Goal: Task Accomplishment & Management: Manage account settings

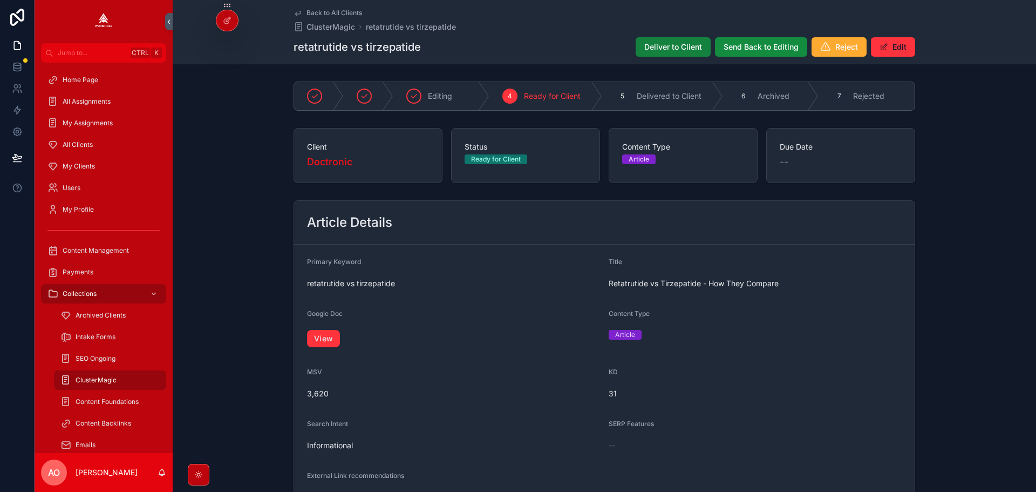
click at [674, 42] on span "Deliver to Client" at bounding box center [673, 47] width 58 height 11
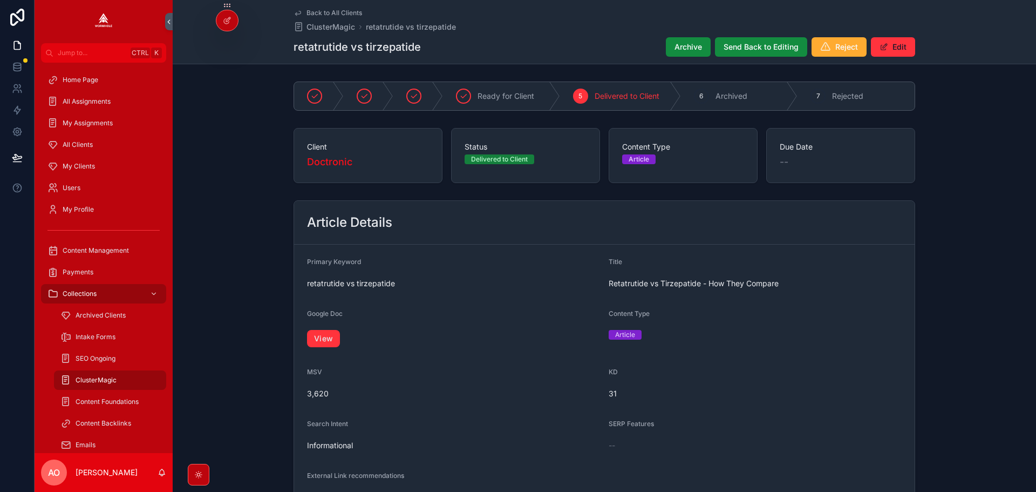
click at [526, 48] on div "retatrutide vs tirzepatide Archive Send Back to Editing Reject Edit" at bounding box center [605, 47] width 622 height 21
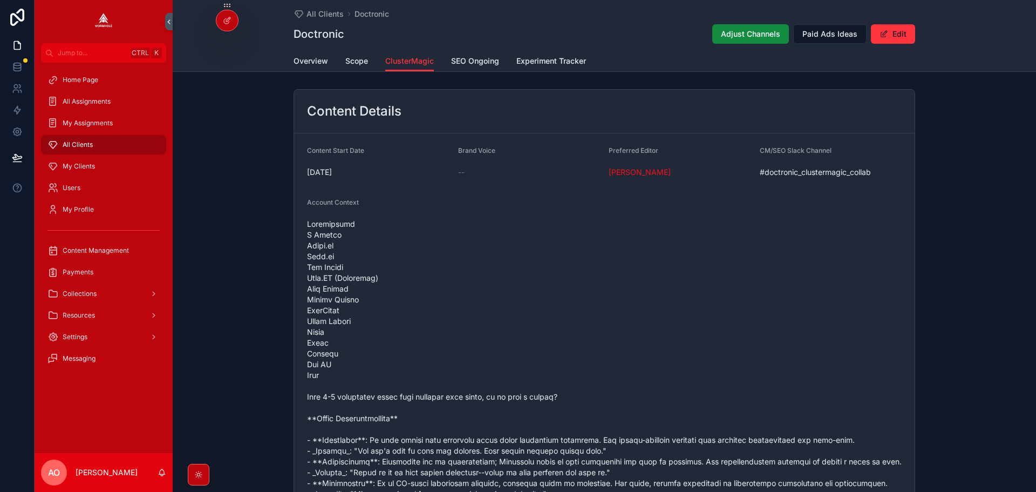
scroll to position [1020, 0]
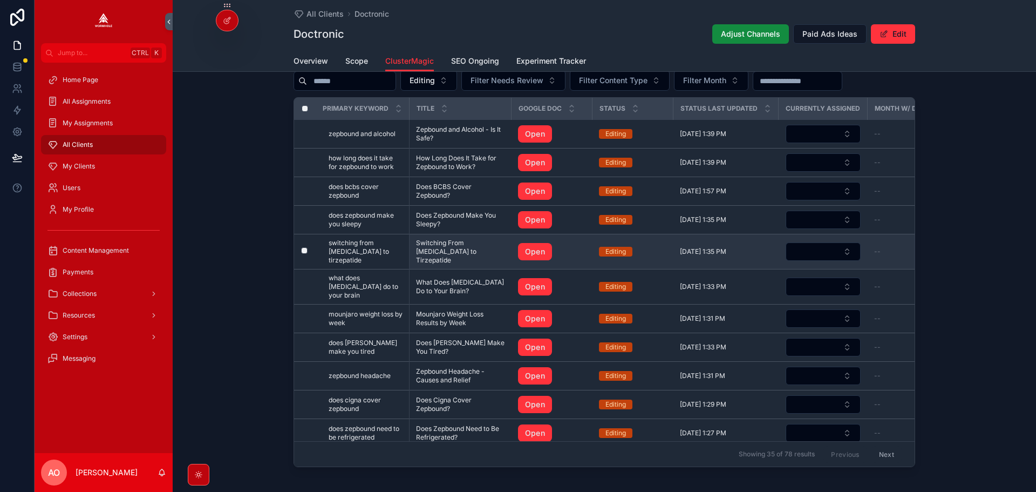
drag, startPoint x: 468, startPoint y: 245, endPoint x: 449, endPoint y: 251, distance: 20.3
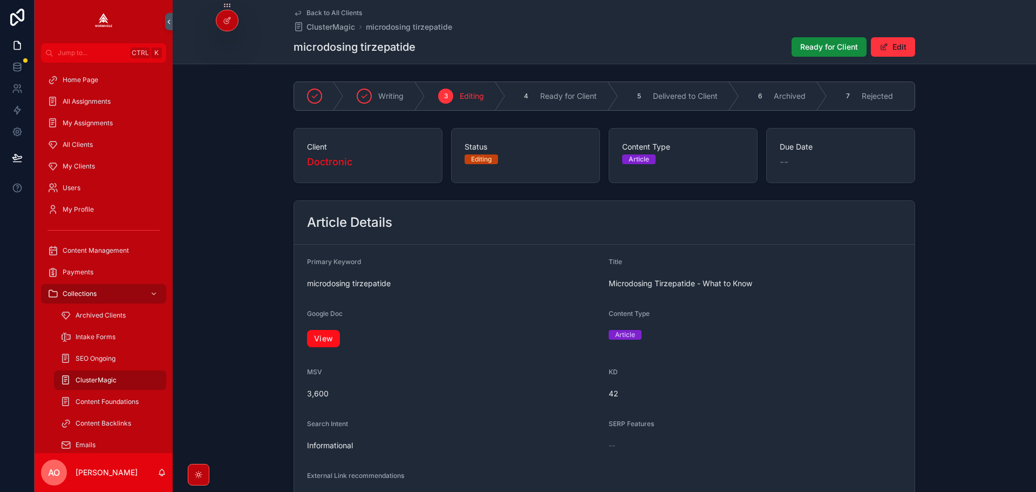
click at [324, 342] on link "View" at bounding box center [323, 338] width 33 height 17
click at [813, 37] on div "Ready for Client Edit" at bounding box center [849, 47] width 132 height 21
click at [814, 43] on span "Ready for Client" at bounding box center [829, 47] width 58 height 11
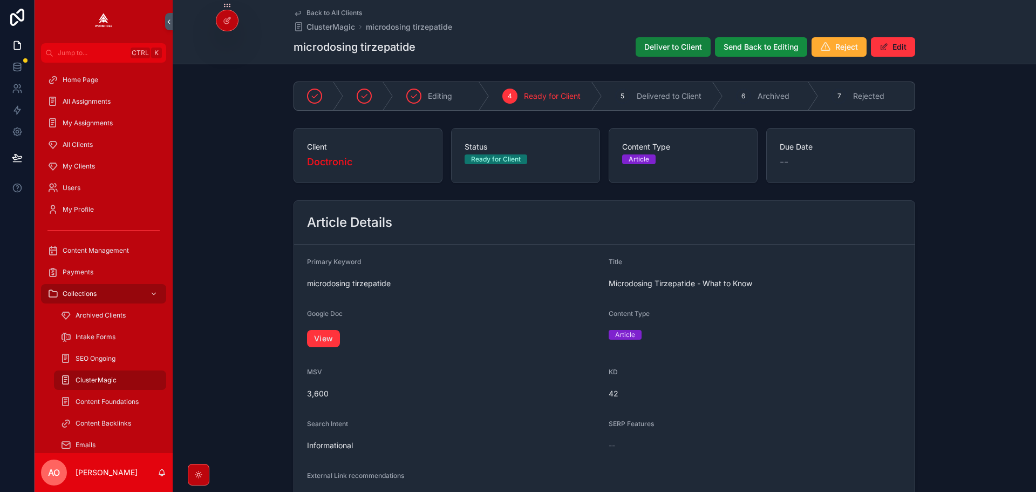
click at [668, 53] on button "Deliver to Client" at bounding box center [673, 46] width 75 height 19
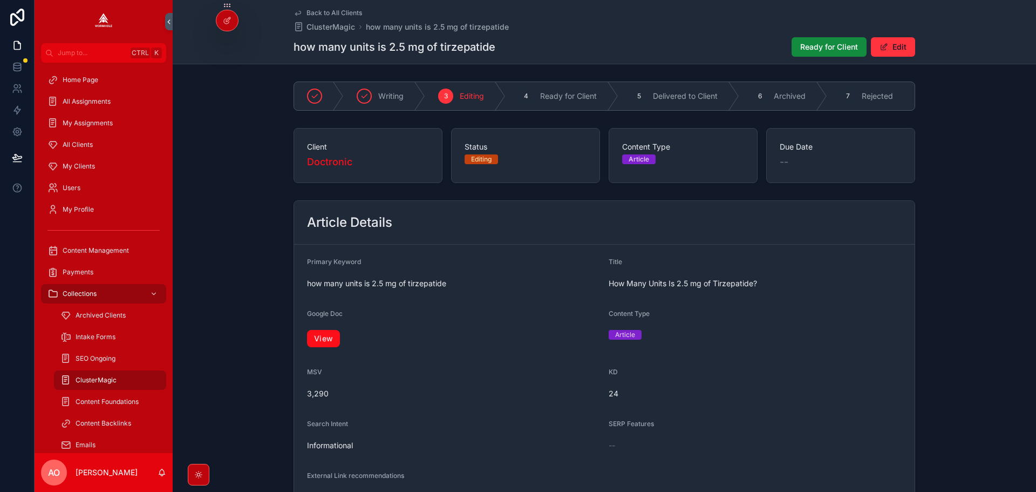
click at [323, 347] on link "View" at bounding box center [323, 338] width 33 height 17
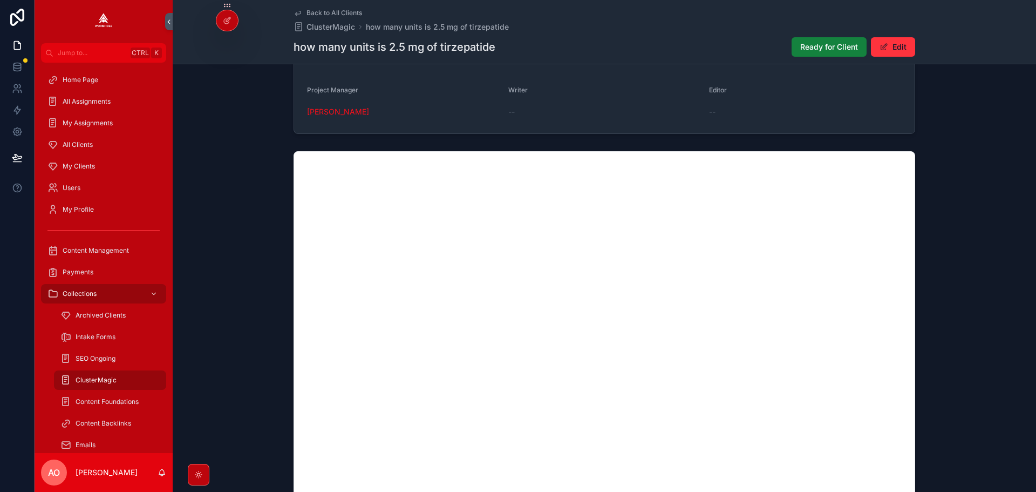
click at [792, 45] on button "Ready for Client" at bounding box center [829, 46] width 75 height 19
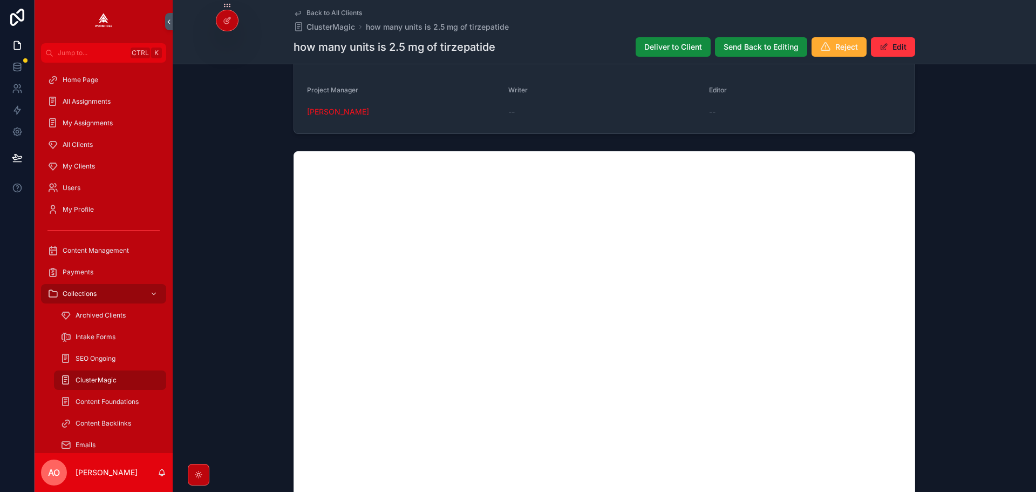
scroll to position [677, 0]
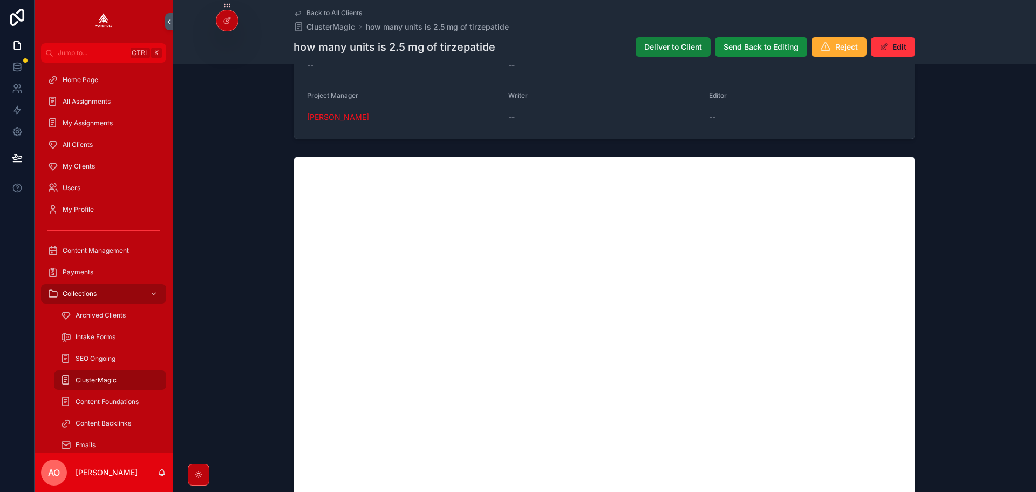
click at [678, 47] on span "Deliver to Client" at bounding box center [673, 47] width 58 height 11
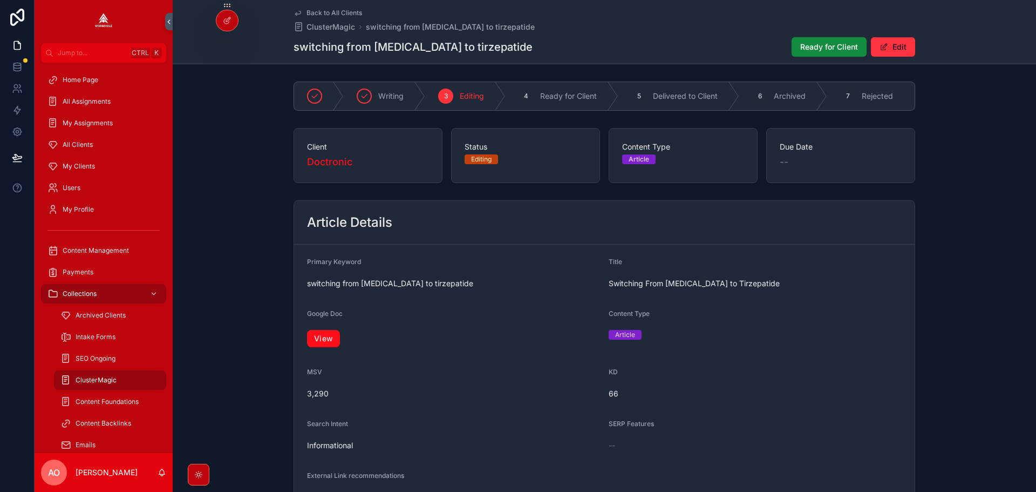
click at [314, 340] on link "View" at bounding box center [323, 338] width 33 height 17
click at [829, 44] on span "Ready for Client" at bounding box center [829, 47] width 58 height 11
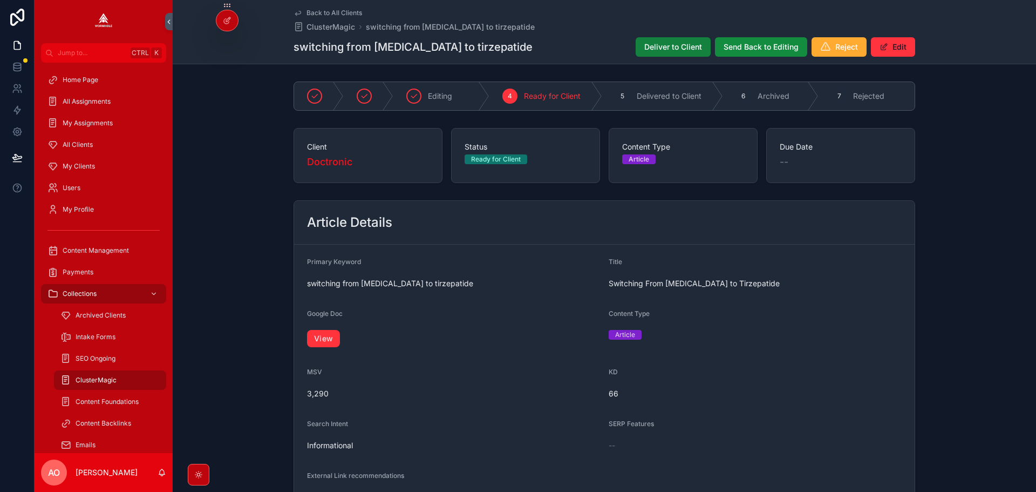
click at [686, 46] on span "Deliver to Client" at bounding box center [673, 47] width 58 height 11
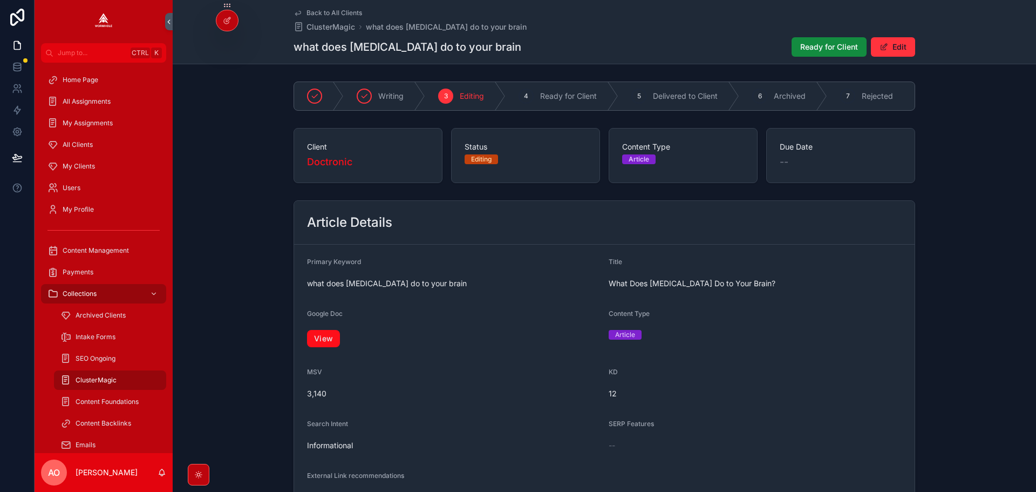
click at [336, 342] on link "View" at bounding box center [323, 338] width 33 height 17
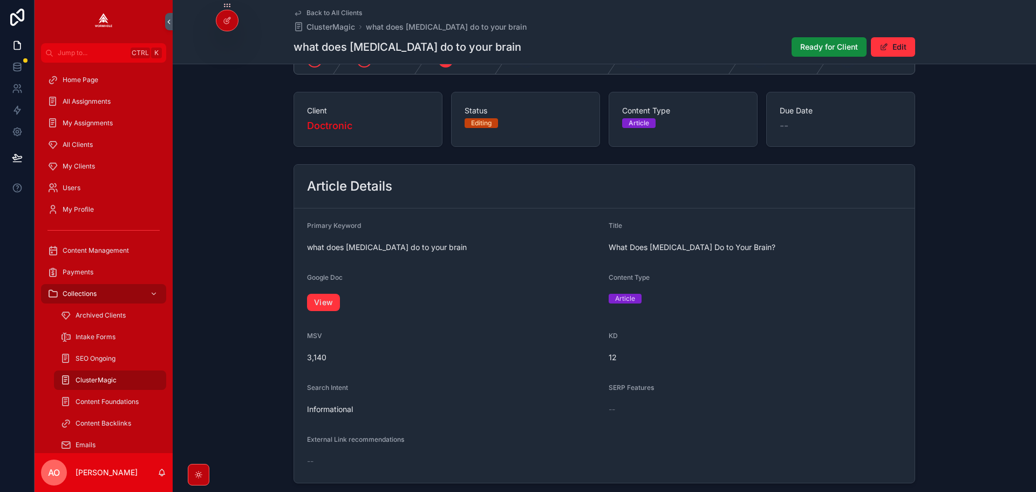
scroll to position [54, 0]
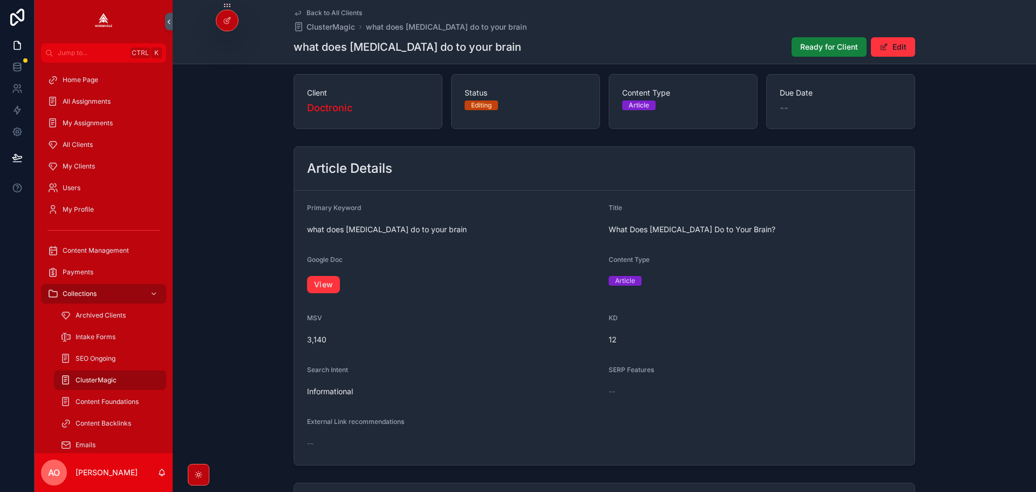
click at [818, 51] on span "Ready for Client" at bounding box center [829, 47] width 58 height 11
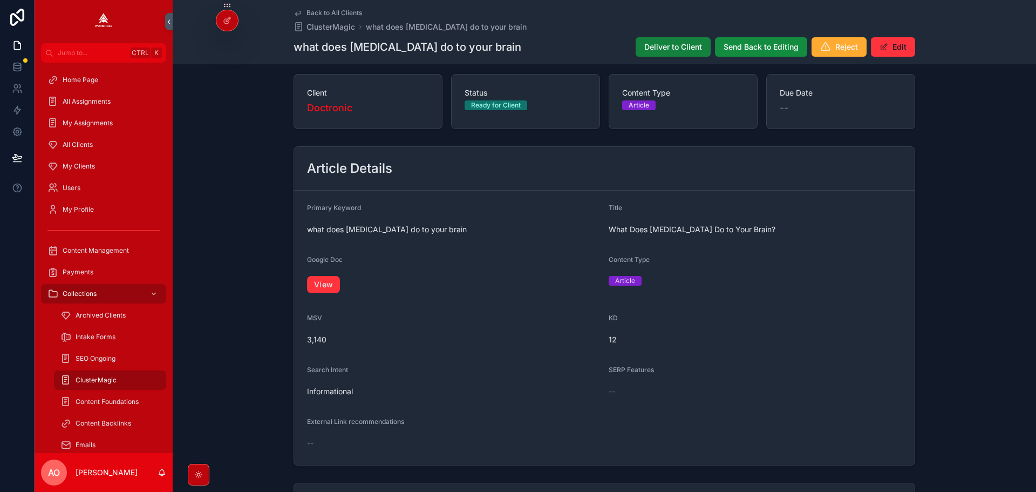
click at [667, 48] on span "Deliver to Client" at bounding box center [673, 47] width 58 height 11
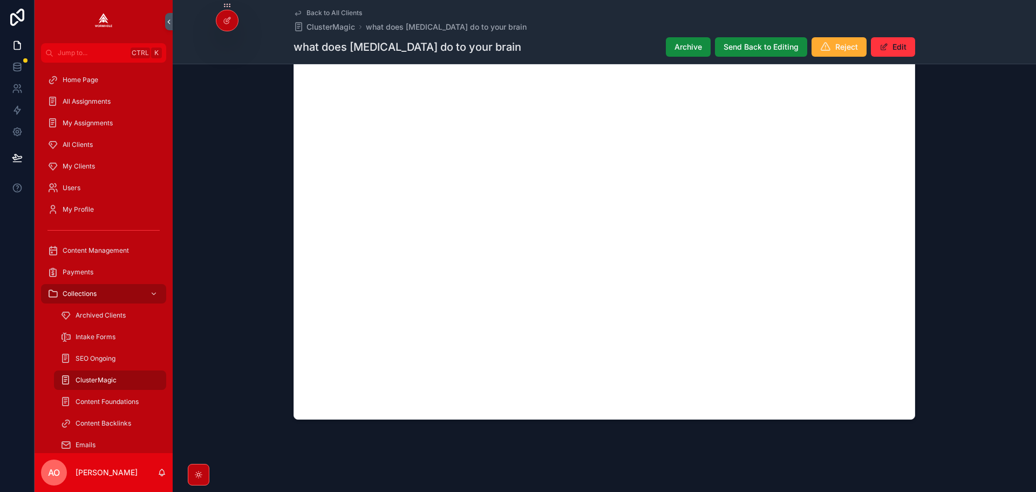
scroll to position [908, 0]
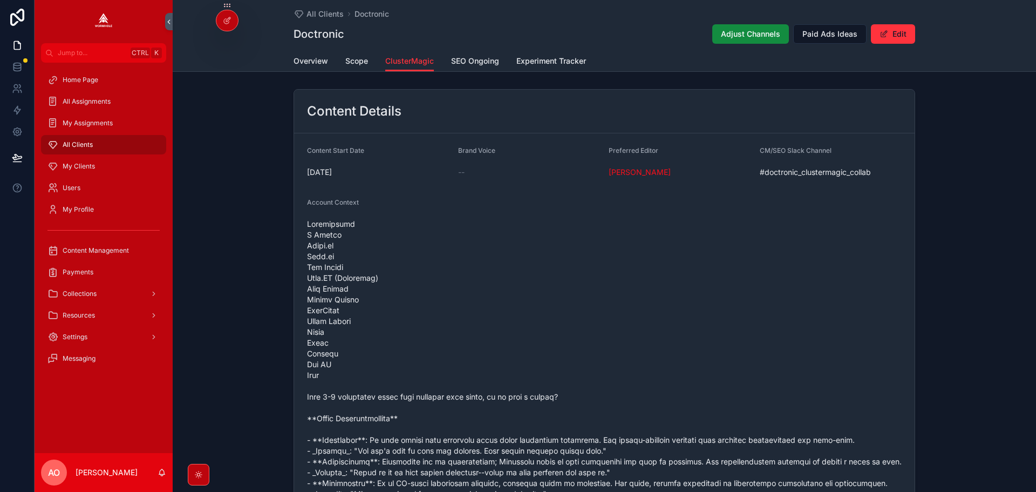
scroll to position [1020, 0]
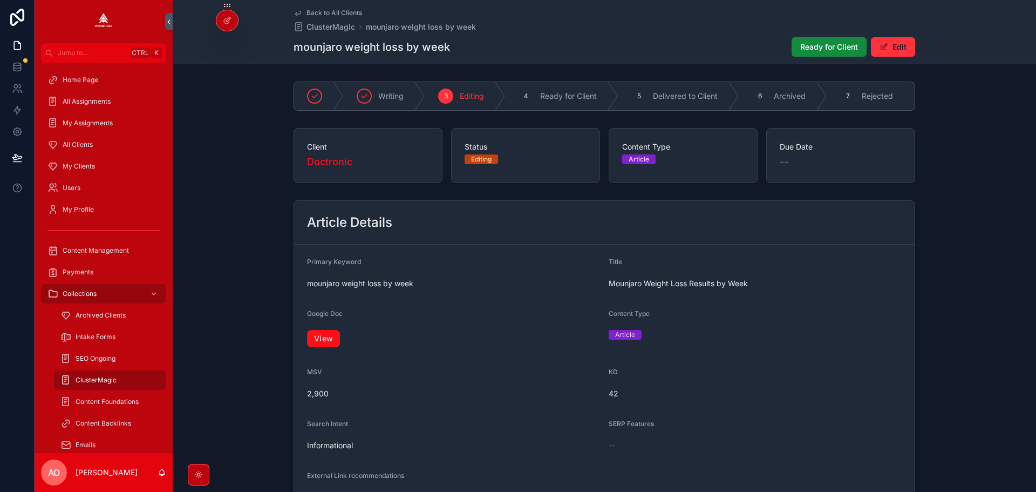
click at [322, 345] on link "View" at bounding box center [323, 338] width 33 height 17
click at [803, 52] on button "Ready for Client" at bounding box center [829, 46] width 75 height 19
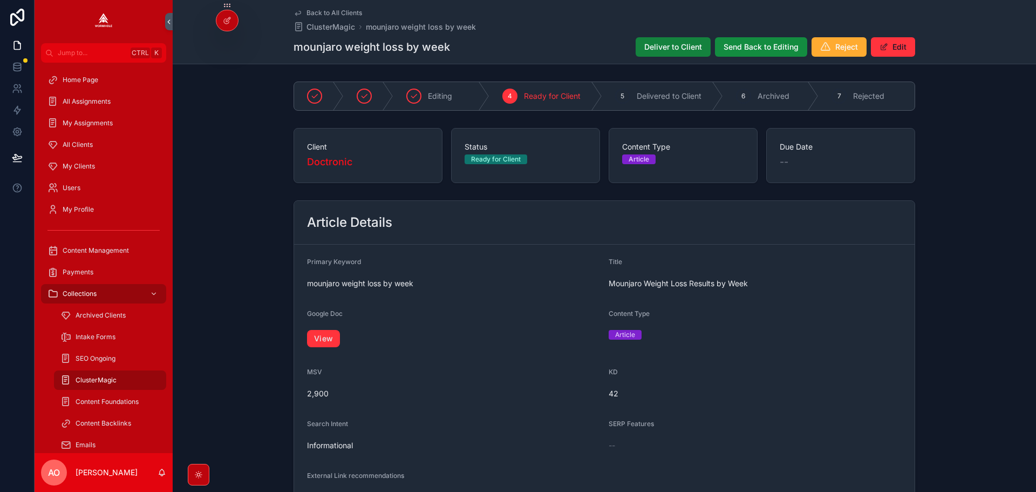
click at [679, 46] on span "Deliver to Client" at bounding box center [673, 47] width 58 height 11
